Goal: Information Seeking & Learning: Learn about a topic

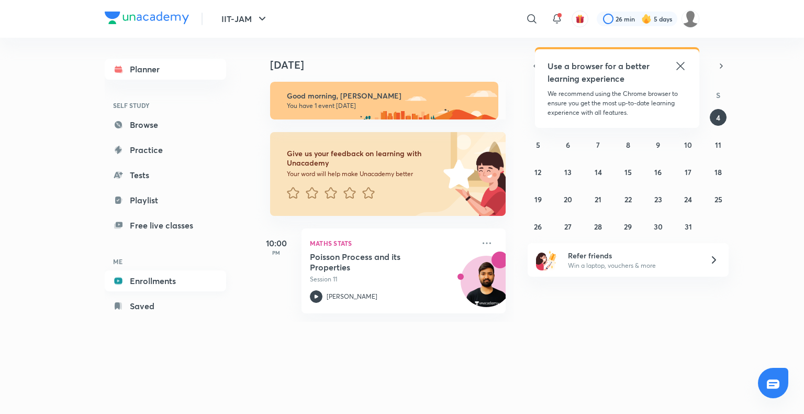
click at [168, 277] on link "Enrollments" at bounding box center [165, 280] width 121 height 21
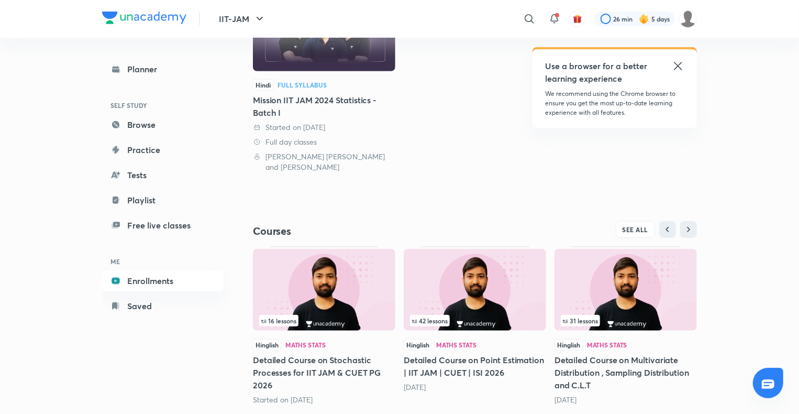
scroll to position [186, 0]
click at [337, 280] on img at bounding box center [324, 290] width 142 height 82
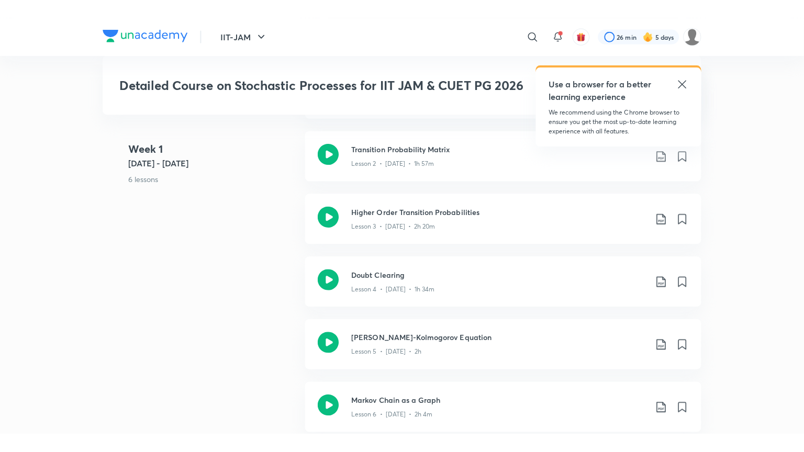
scroll to position [617, 0]
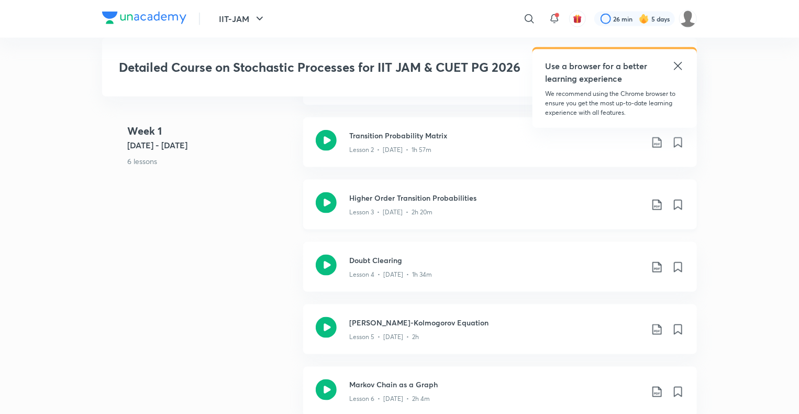
click at [406, 198] on h3 "Higher Order Transition Probabilities" at bounding box center [495, 197] width 293 height 11
